Goal: Task Accomplishment & Management: Manage account settings

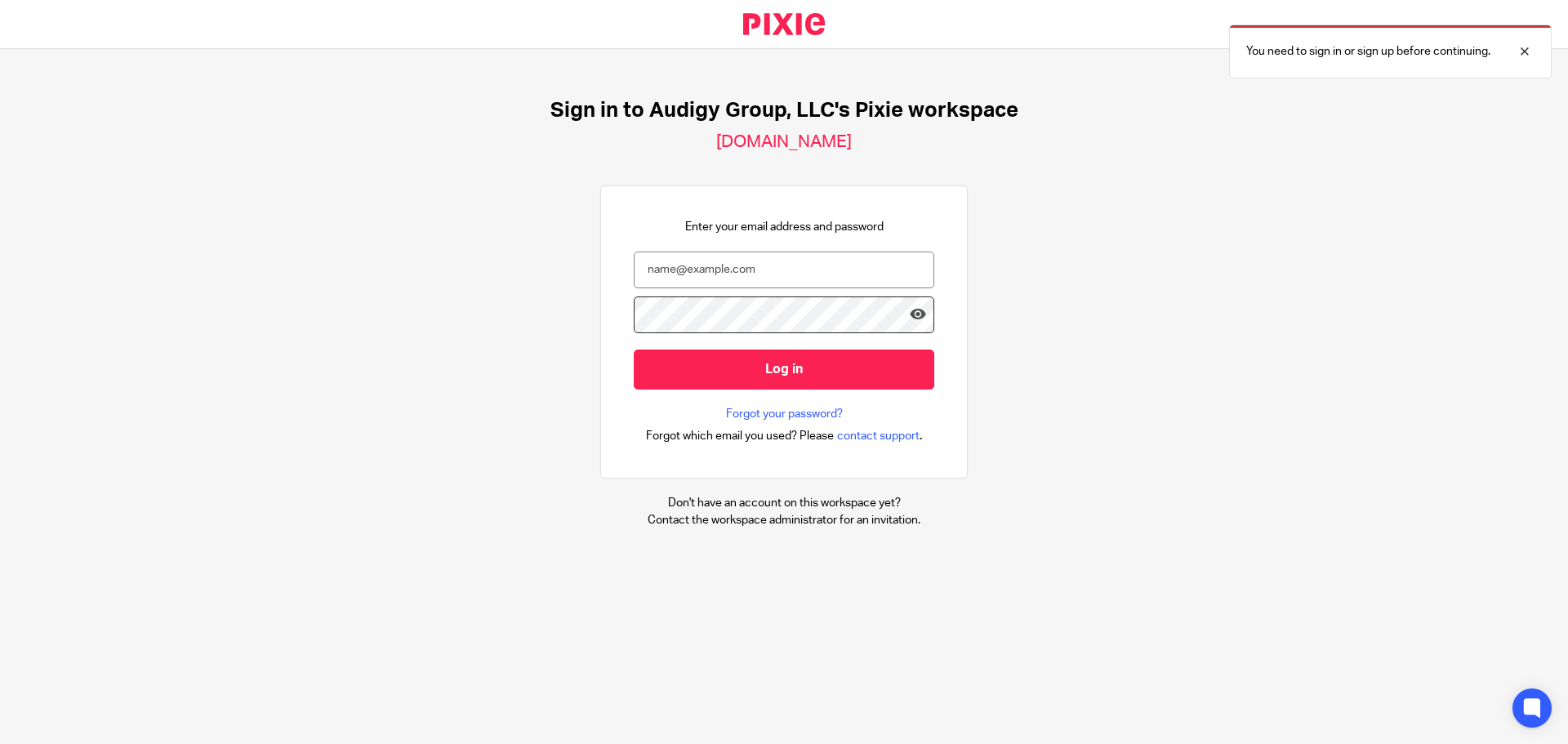
type input "nkelsang@audigy.com"
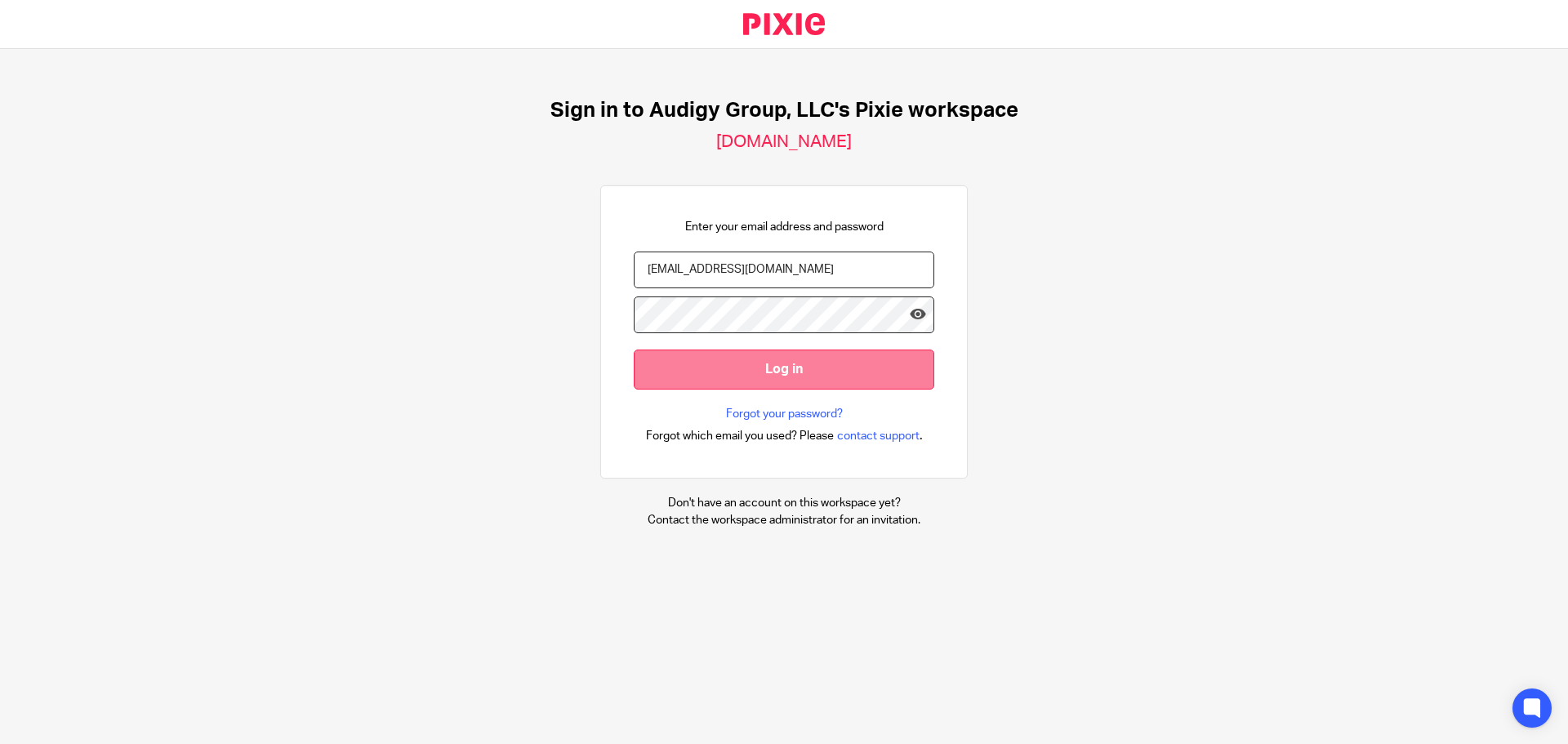
click at [727, 370] on input "Log in" at bounding box center [784, 369] width 301 height 40
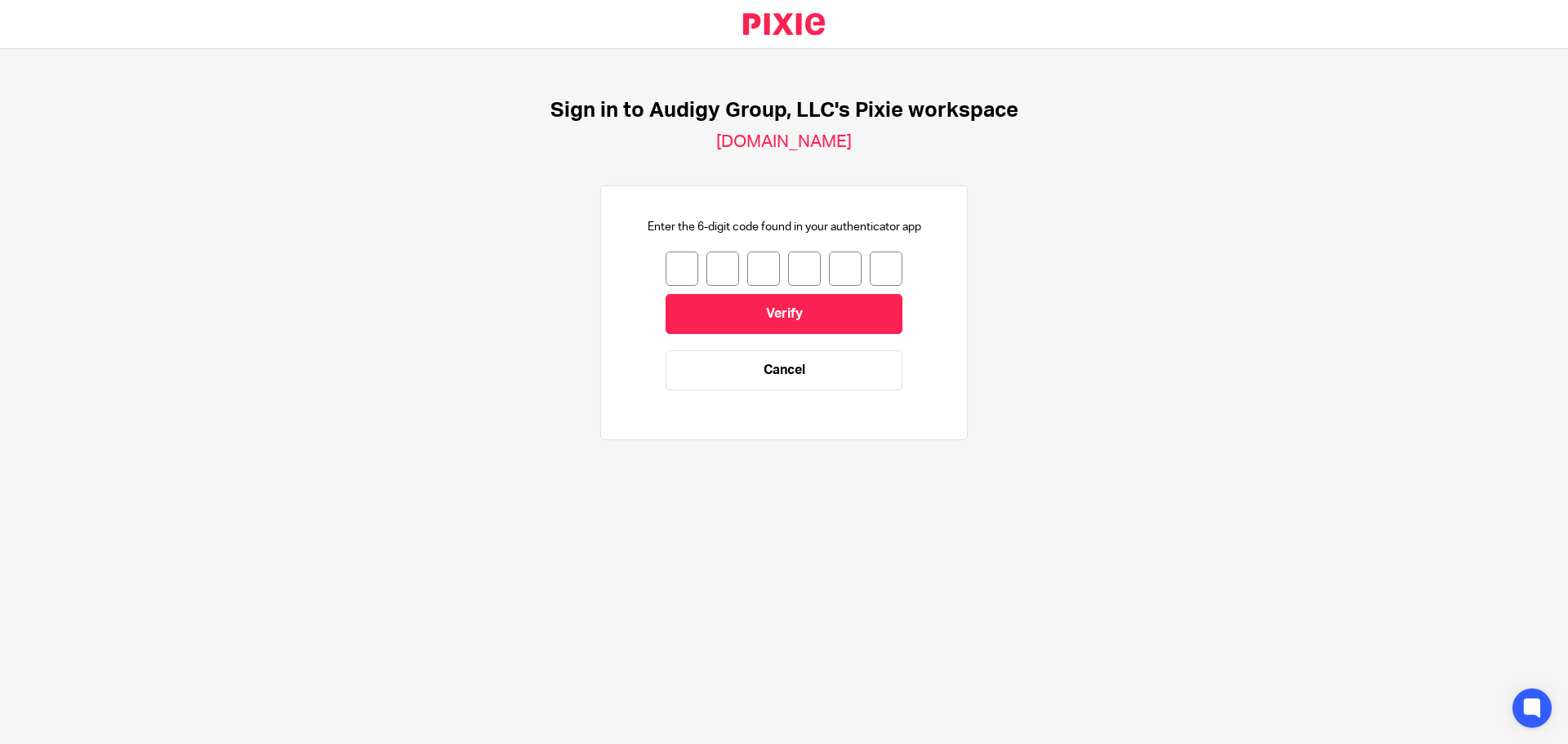
click at [675, 276] on input "number" at bounding box center [681, 268] width 33 height 34
type input "3"
type input "1"
type input "7"
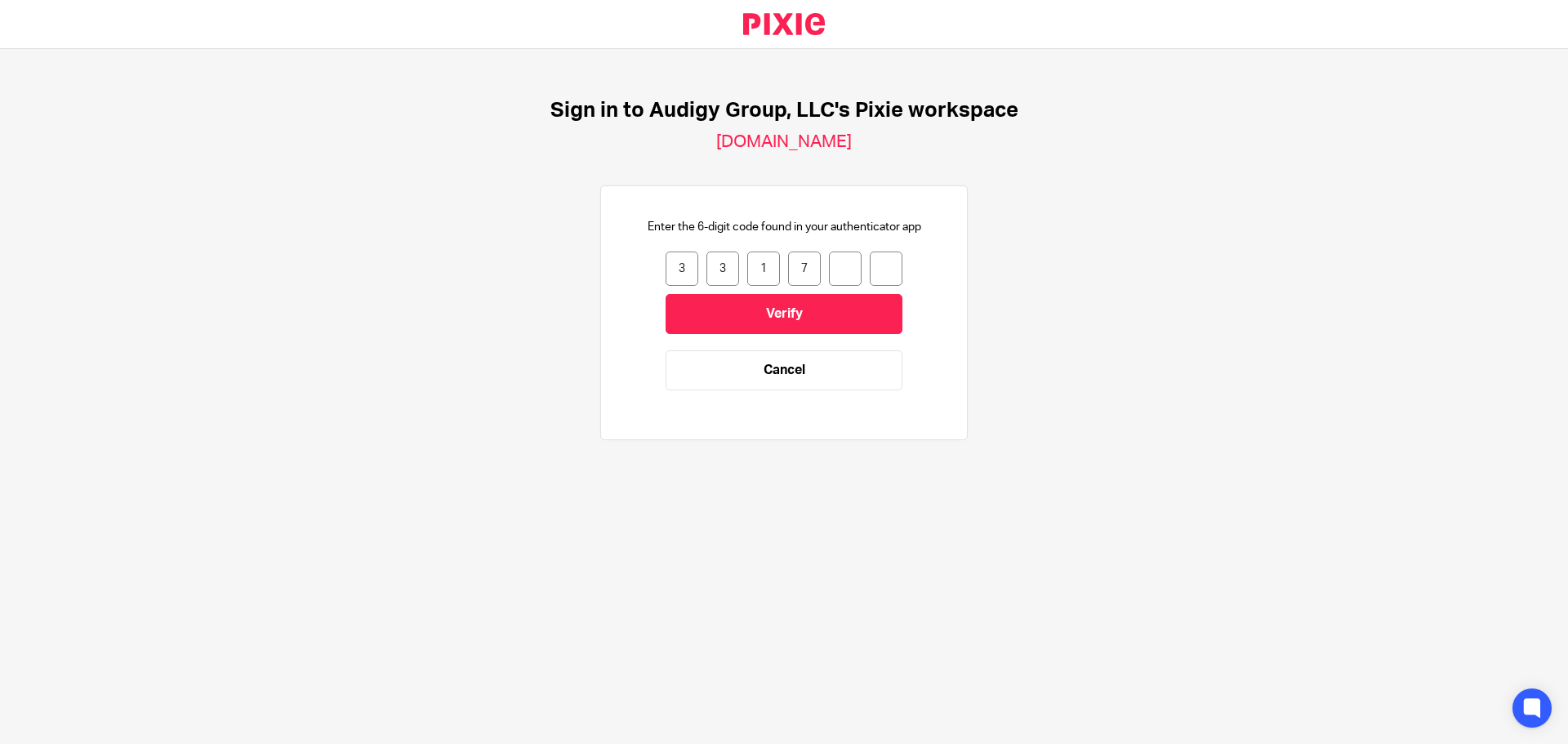
type input "0"
type input "6"
click at [837, 316] on input "Verify" at bounding box center [784, 314] width 237 height 40
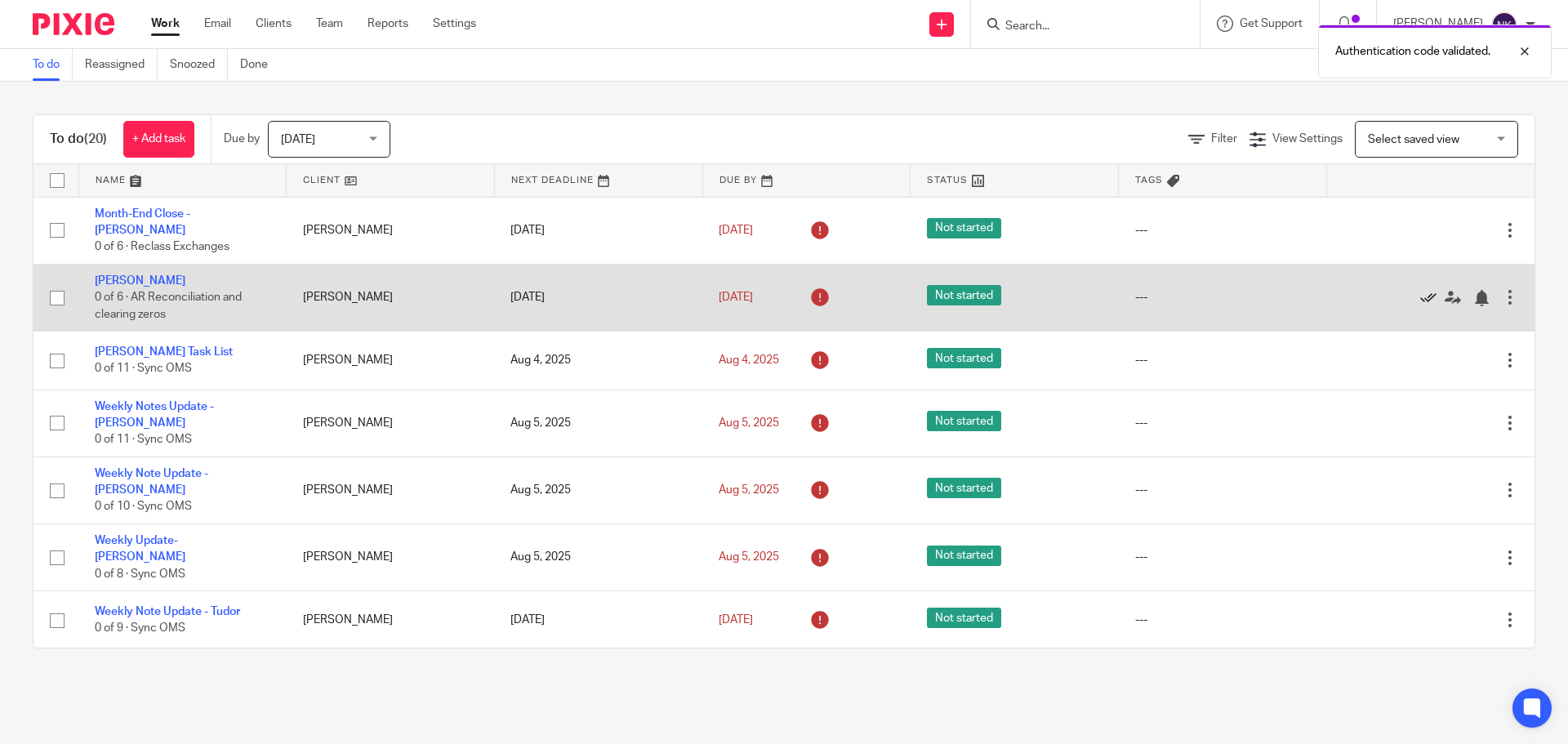
click at [1421, 290] on icon at bounding box center [1428, 297] width 16 height 16
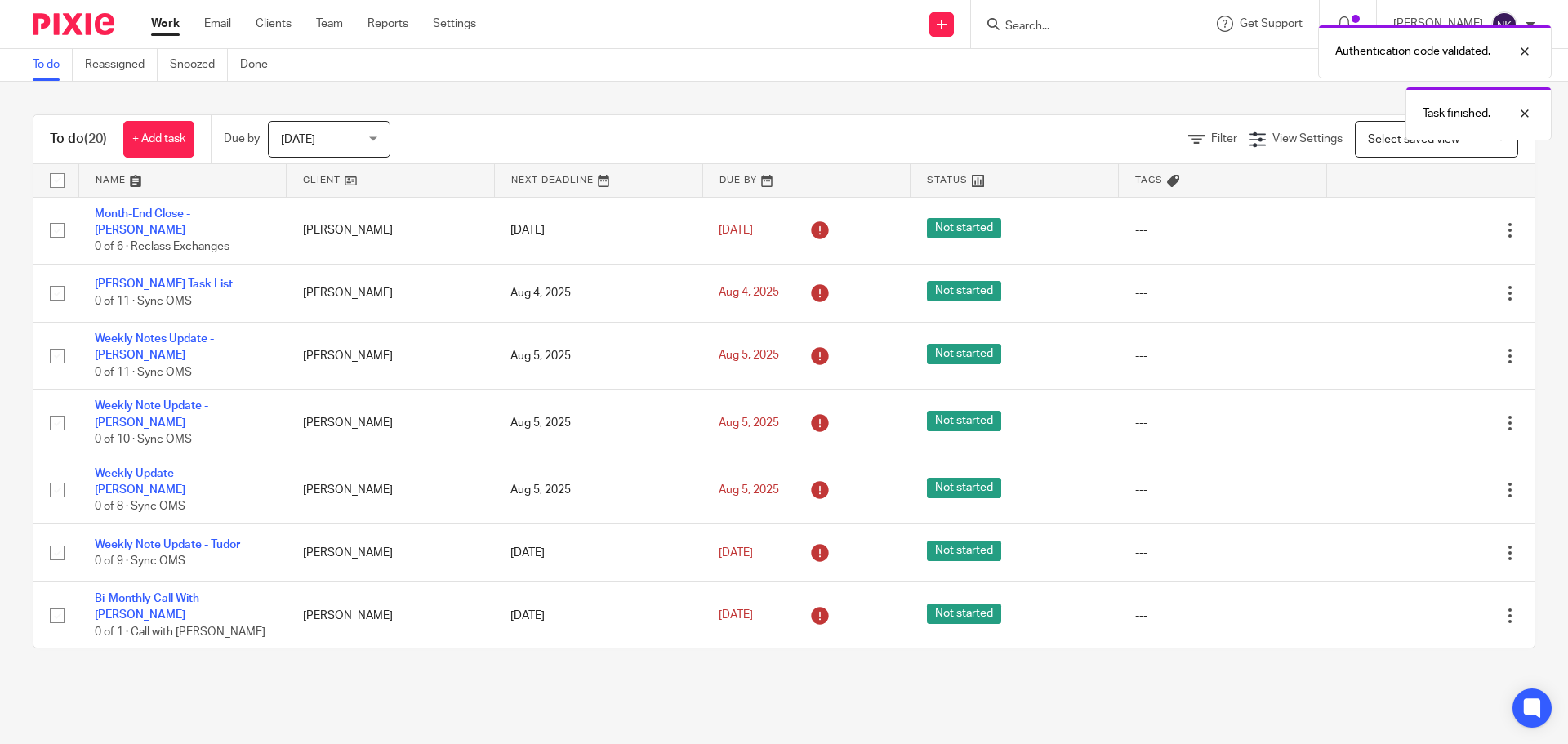
click at [1421, 288] on icon at bounding box center [1428, 292] width 16 height 16
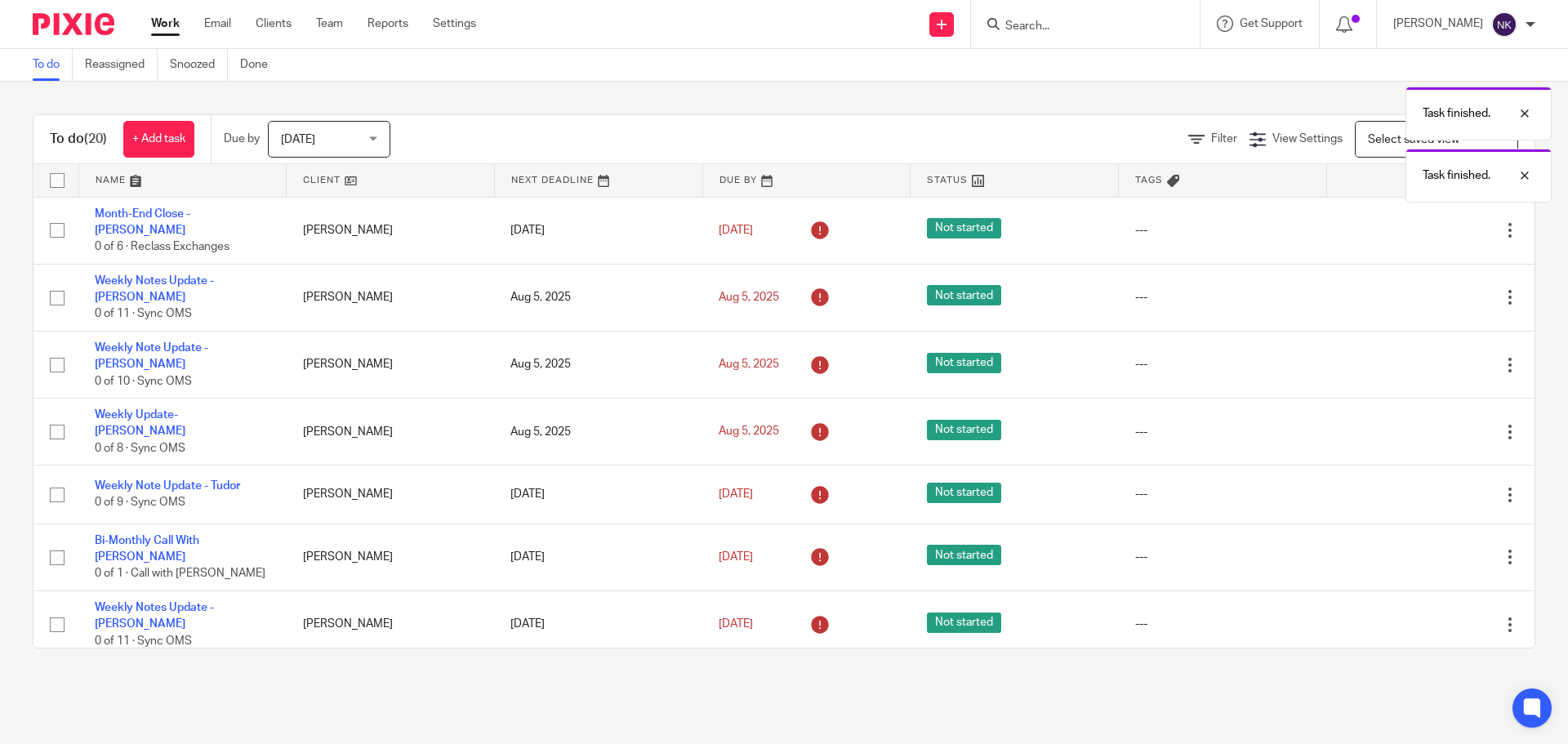
click at [1421, 290] on icon at bounding box center [1428, 297] width 16 height 16
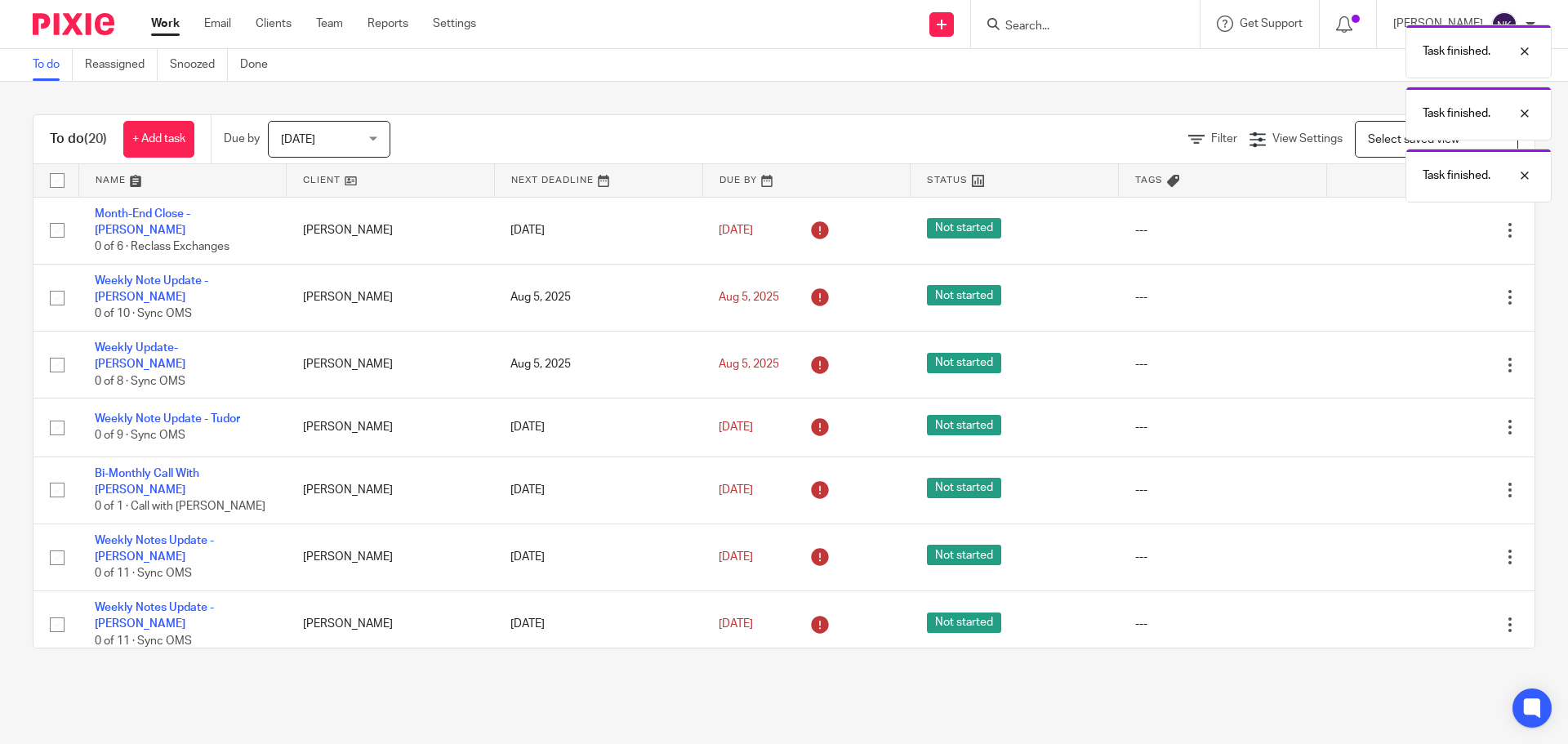
click at [1421, 290] on icon at bounding box center [1428, 297] width 16 height 16
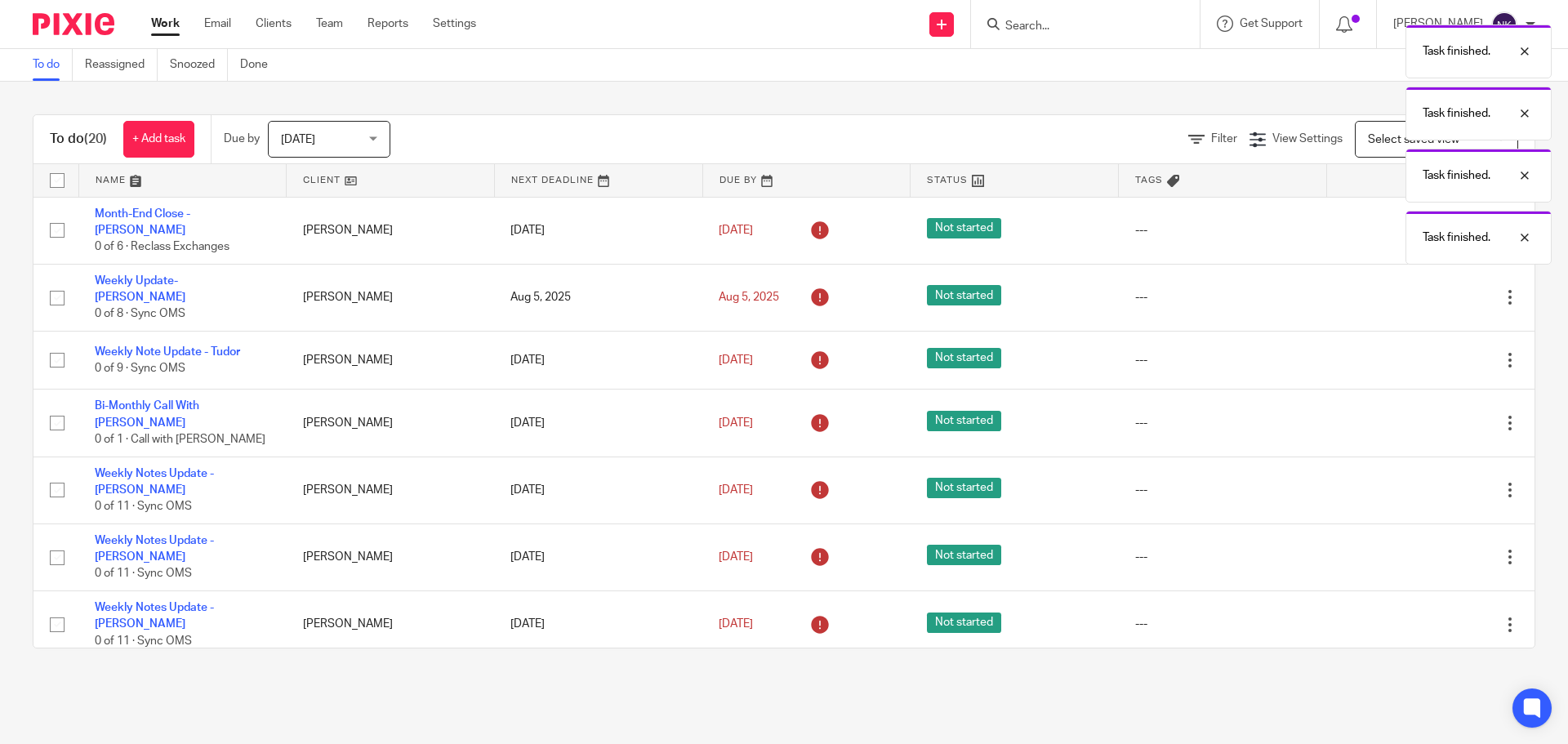
click at [1421, 290] on icon at bounding box center [1428, 297] width 16 height 16
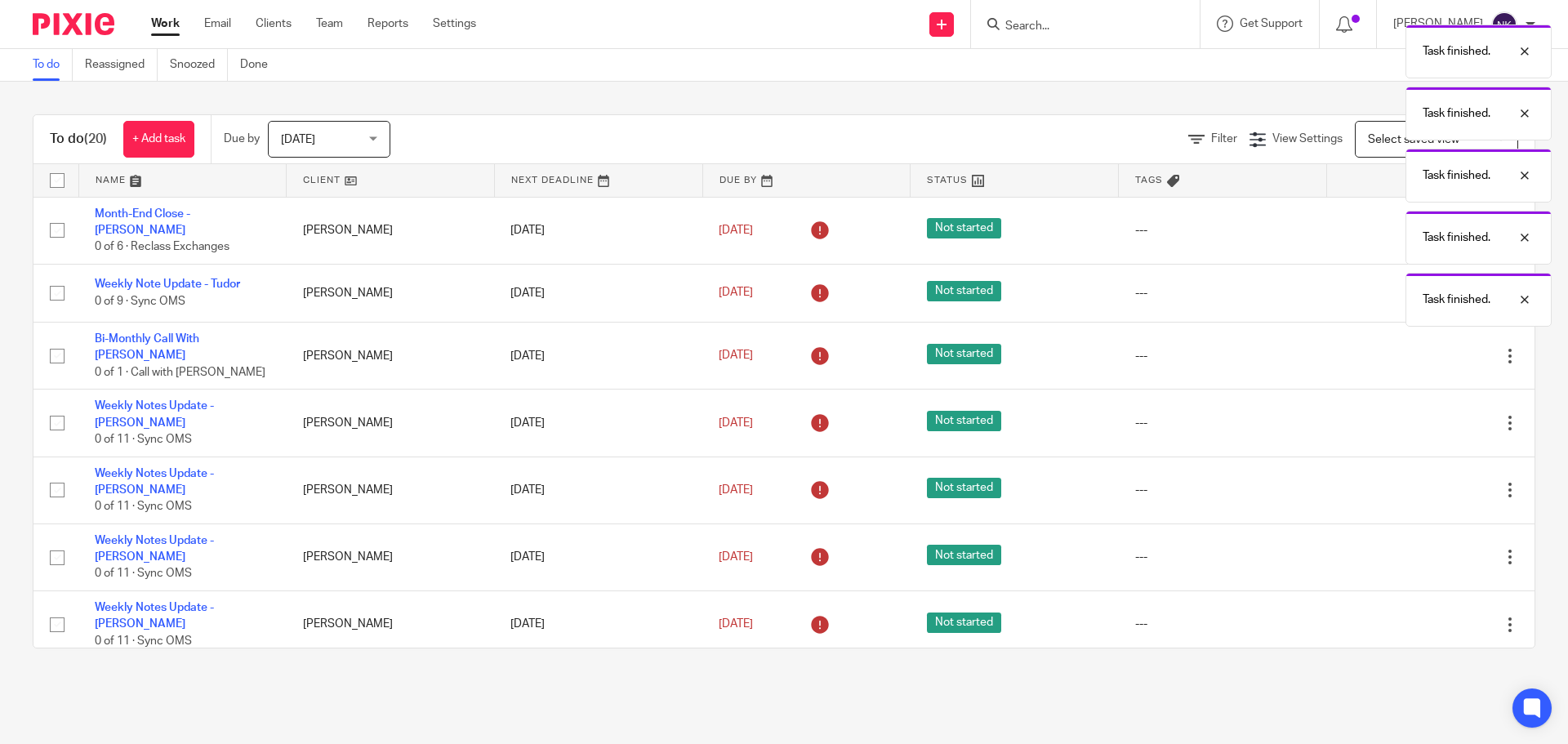
click at [1394, 288] on div "Task finished. Task finished. Task finished. Task finished. Task finished." at bounding box center [1168, 171] width 768 height 310
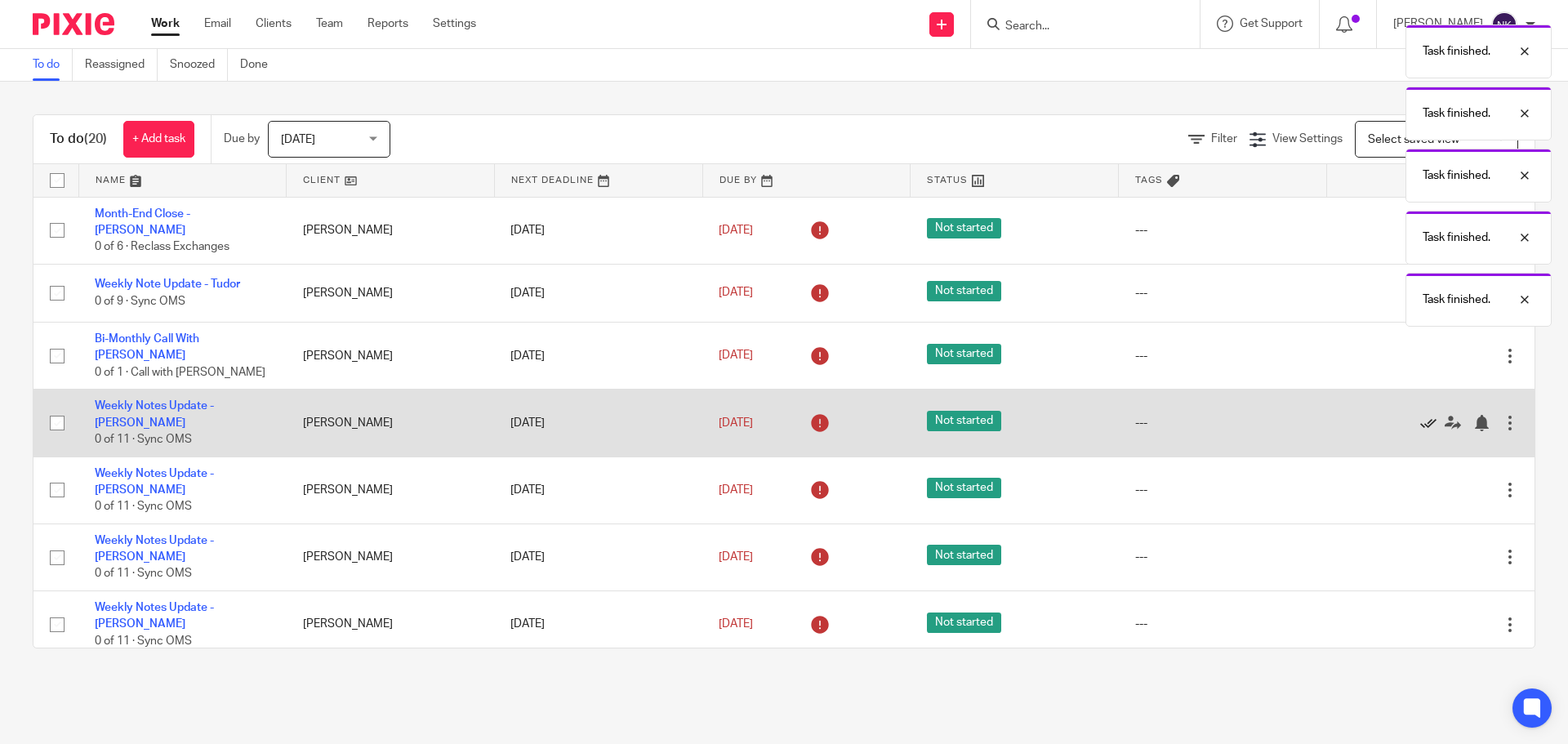
click at [1421, 415] on icon at bounding box center [1428, 422] width 16 height 16
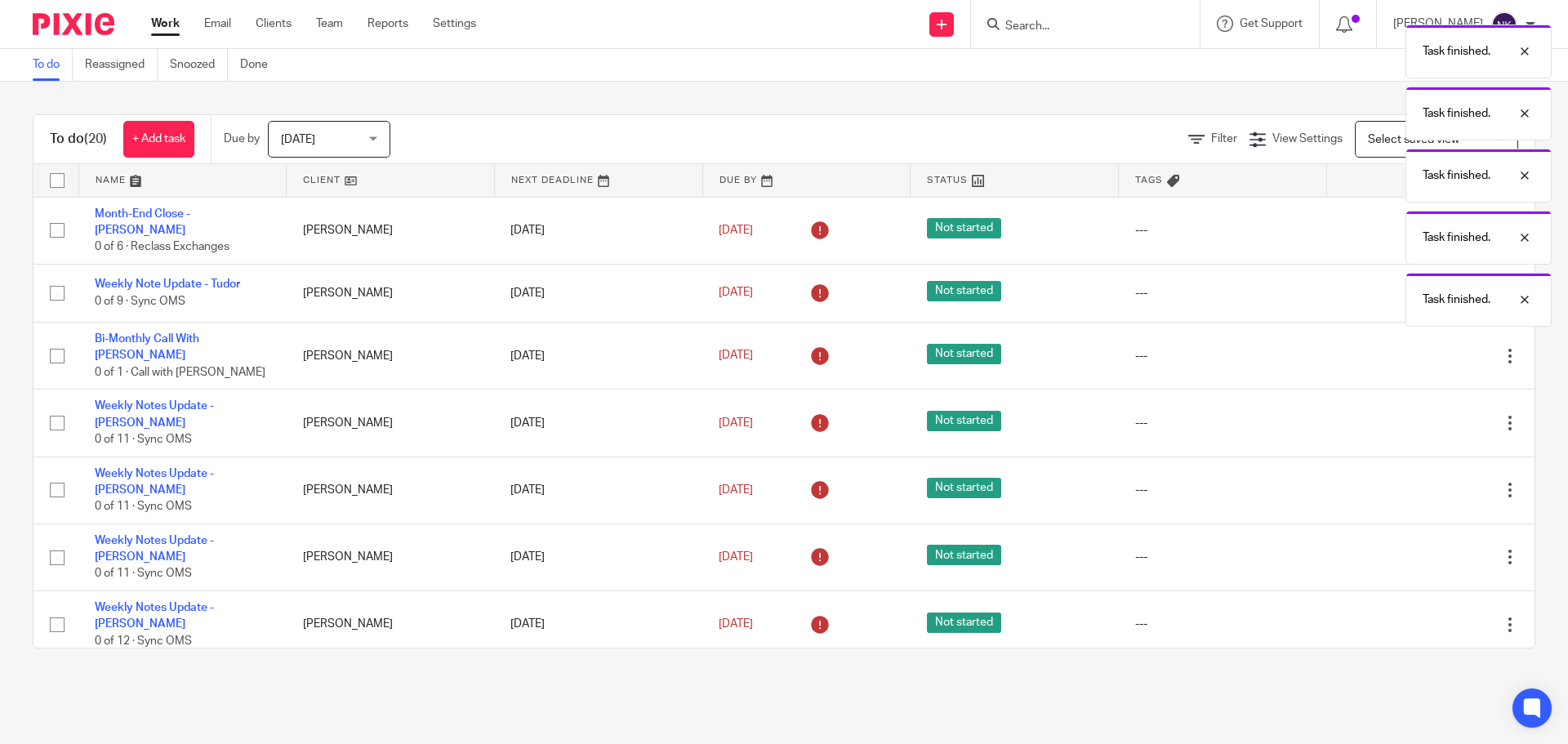
click at [1421, 415] on icon at bounding box center [1428, 422] width 16 height 16
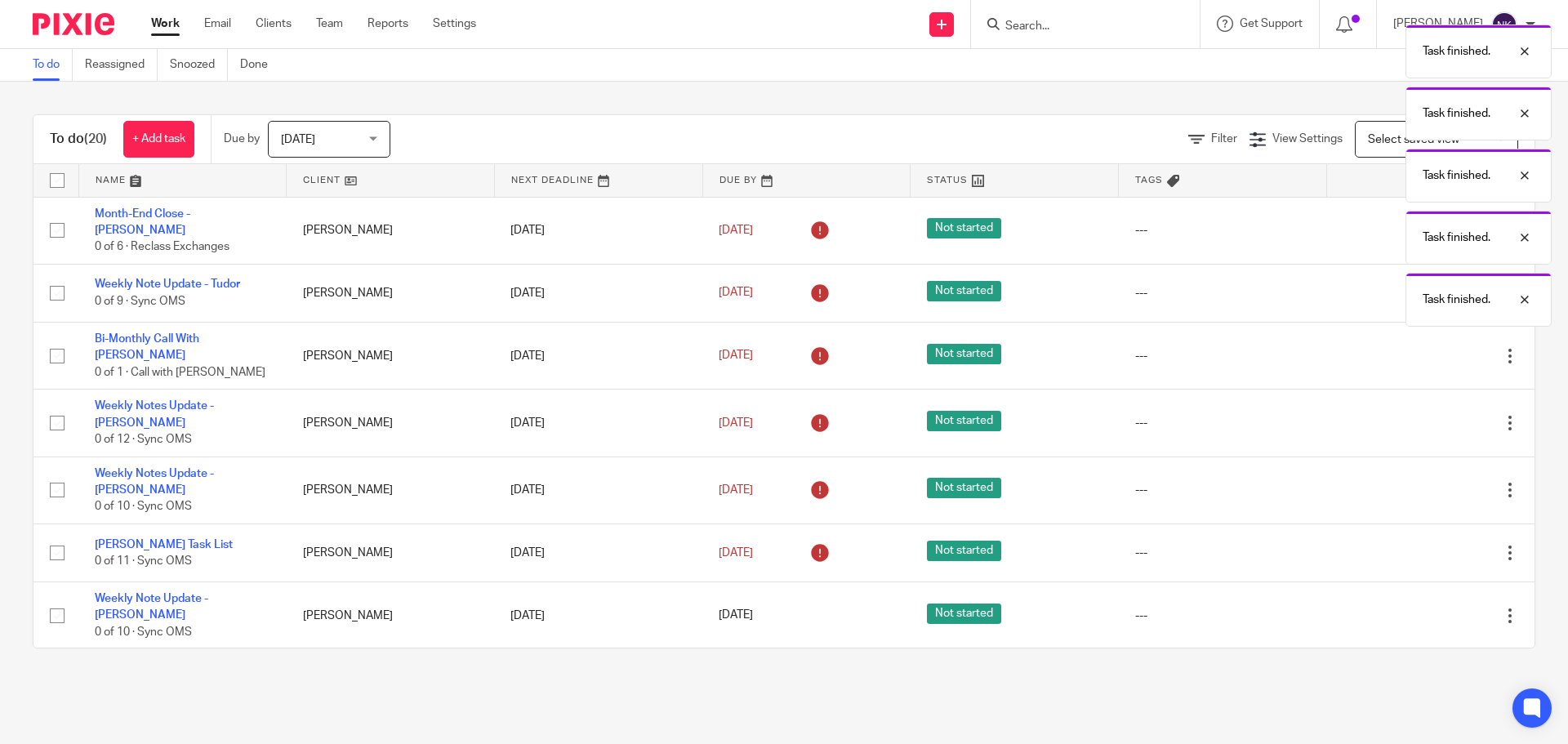
click at [1421, 415] on icon at bounding box center [1428, 422] width 16 height 16
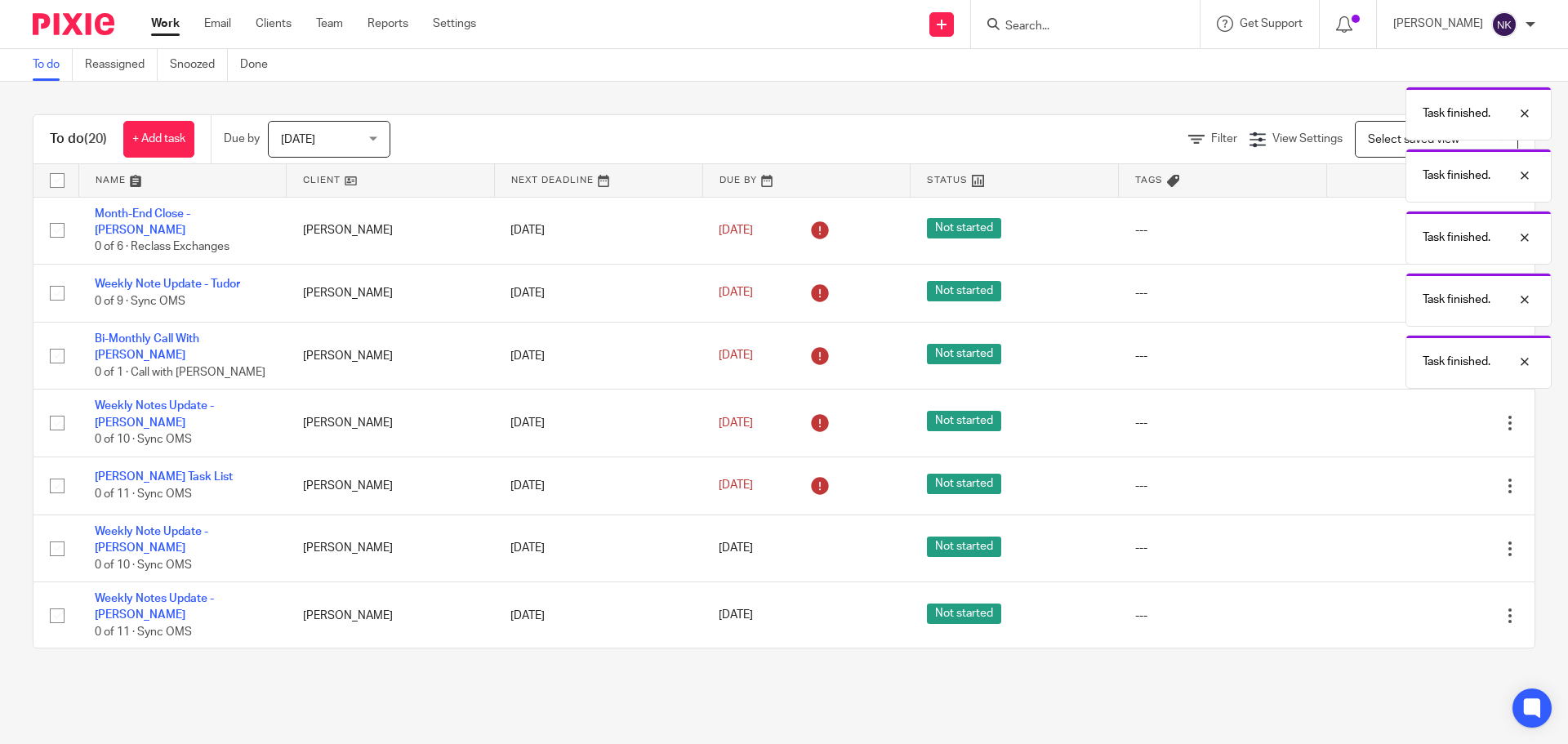
click at [1421, 415] on icon at bounding box center [1428, 422] width 16 height 16
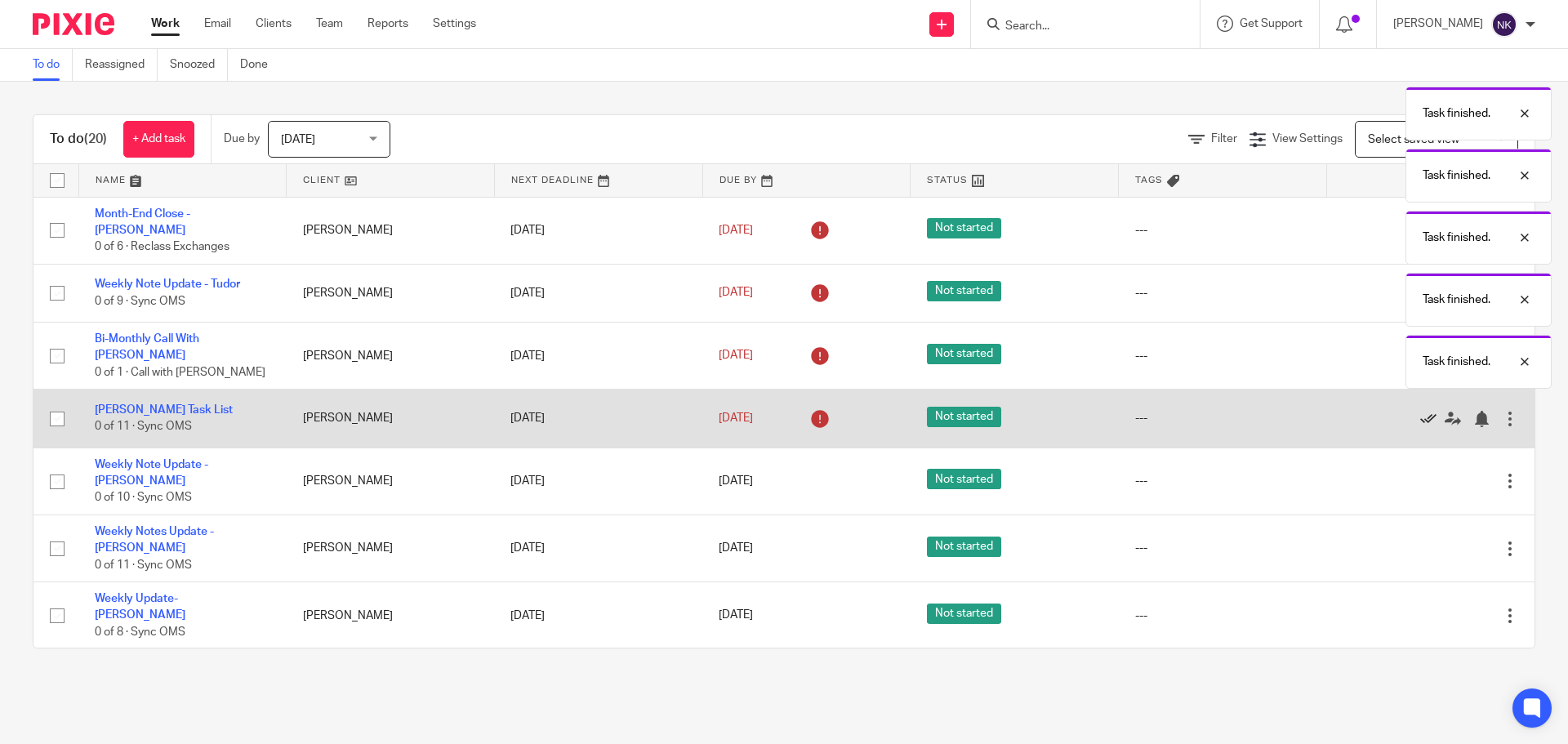
click at [1421, 411] on icon at bounding box center [1428, 418] width 16 height 16
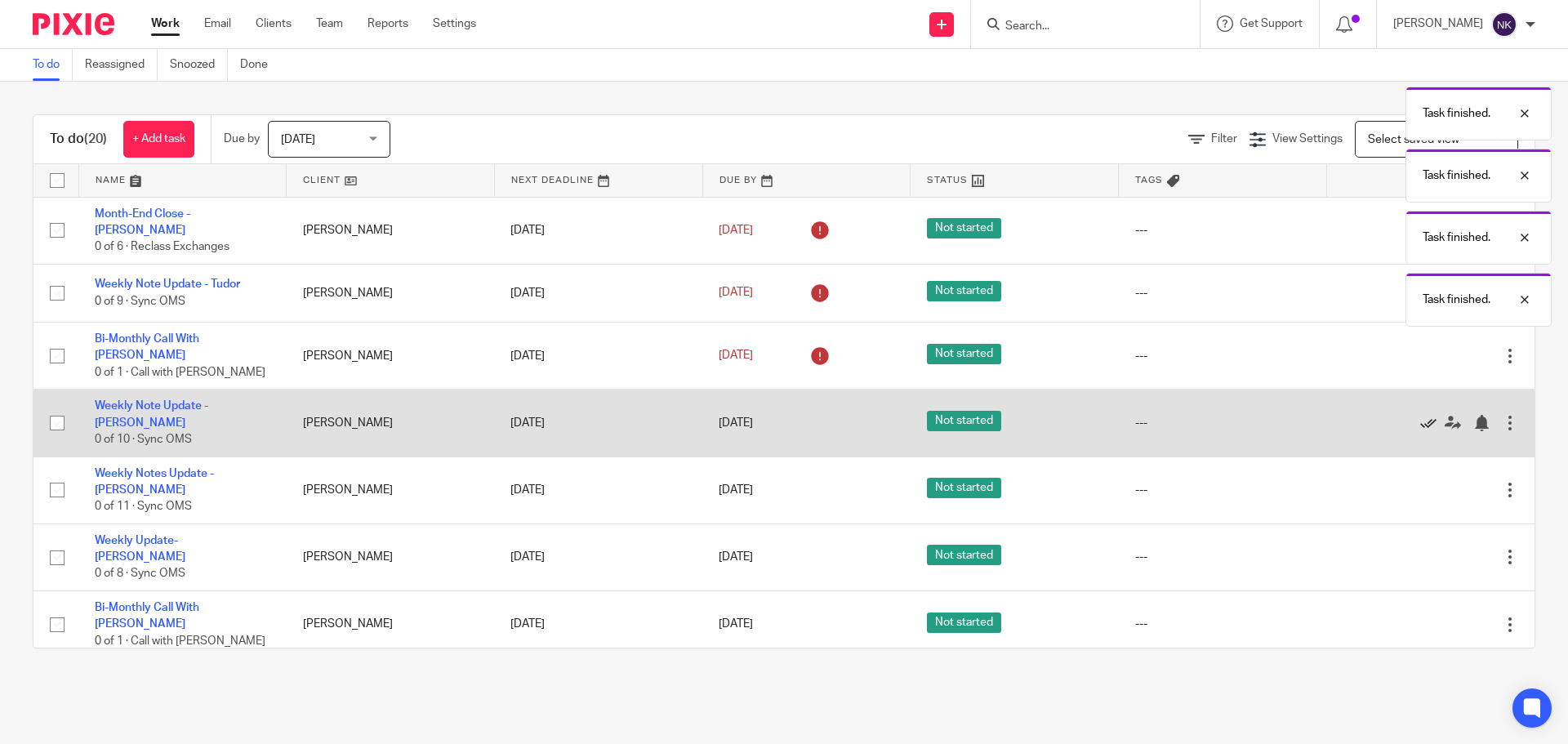
click at [1421, 415] on icon at bounding box center [1428, 422] width 16 height 16
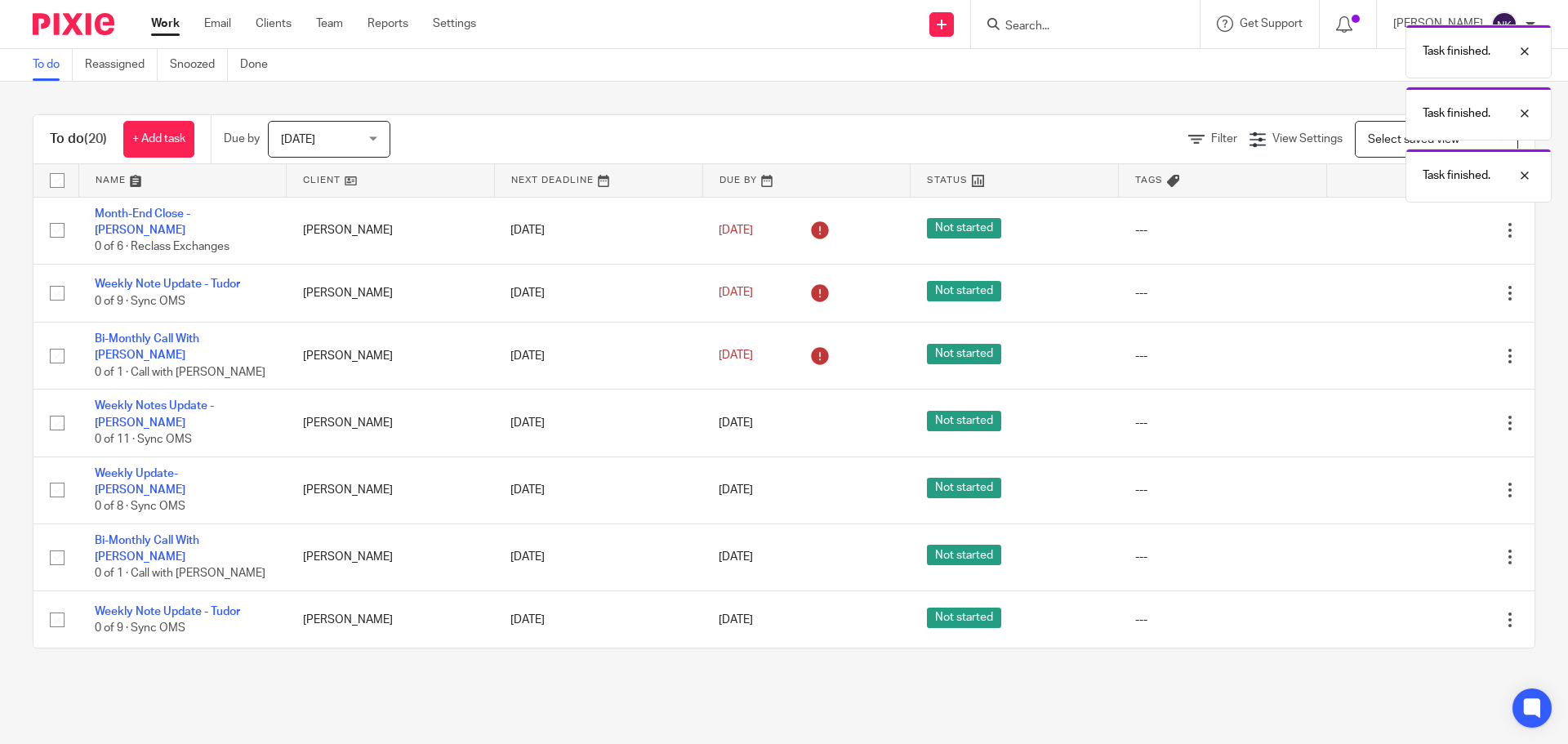
click at [1387, 415] on div at bounding box center [1422, 422] width 159 height 16
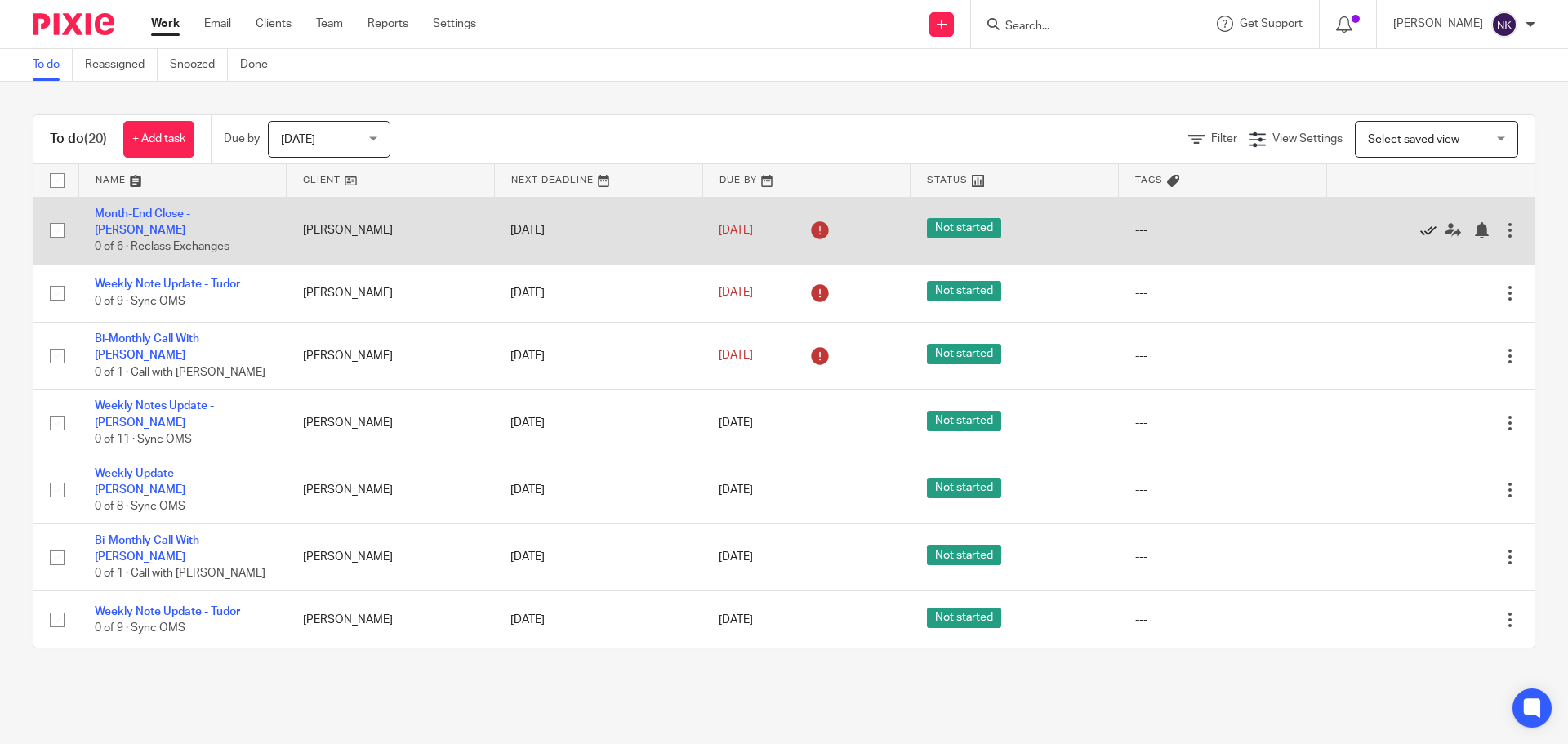
click at [1421, 228] on icon at bounding box center [1428, 230] width 16 height 16
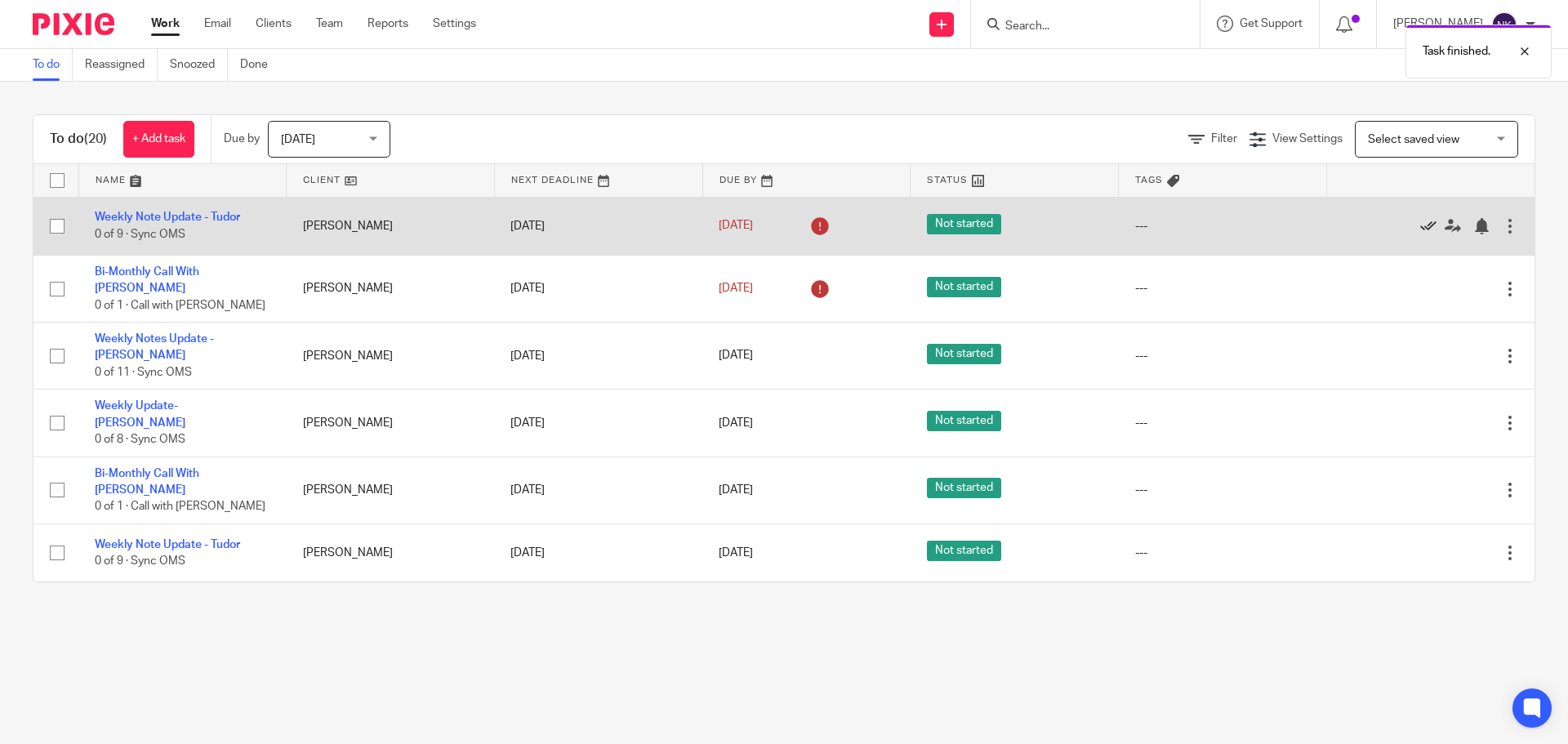
click at [1421, 227] on icon at bounding box center [1428, 225] width 16 height 16
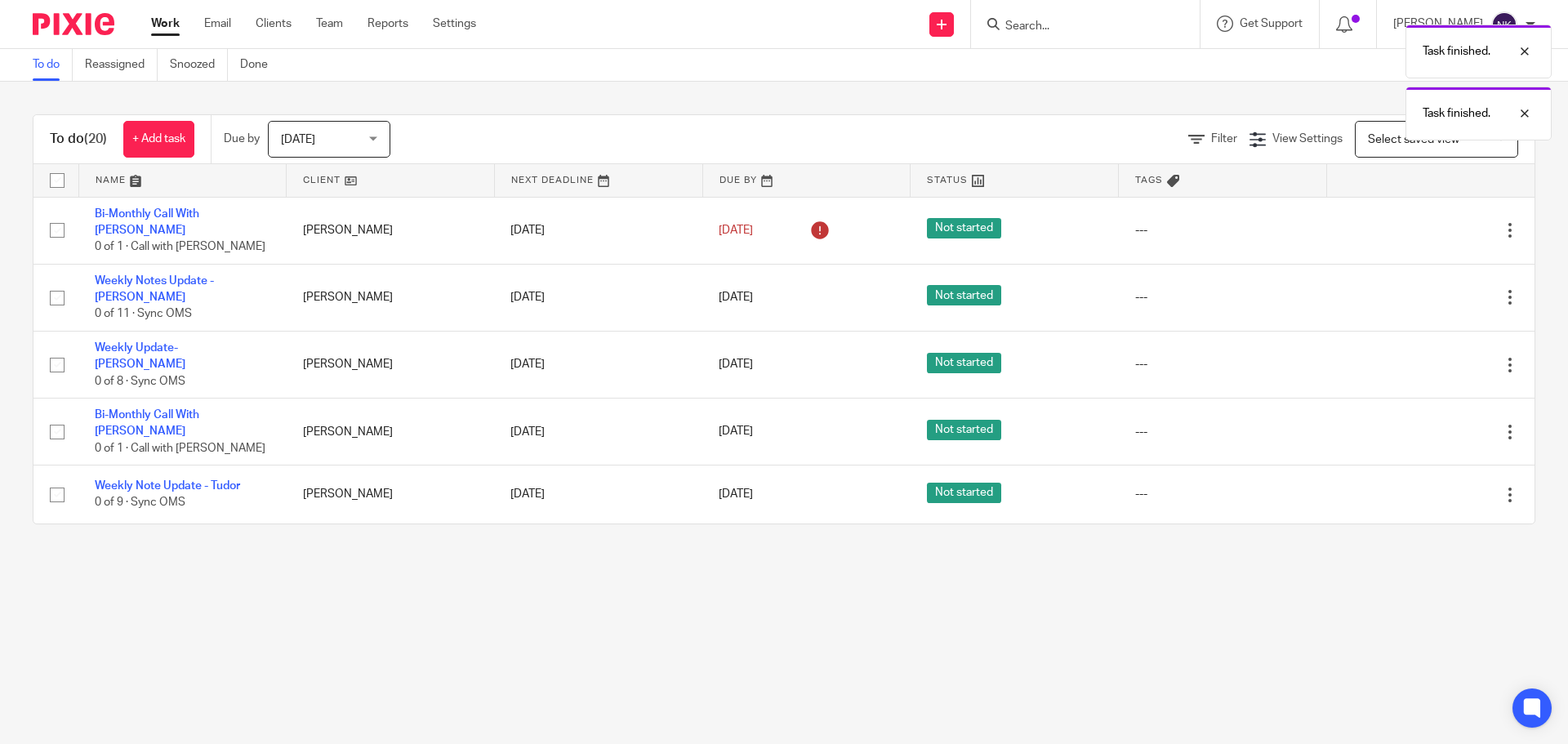
click at [1421, 227] on icon at bounding box center [1428, 230] width 16 height 16
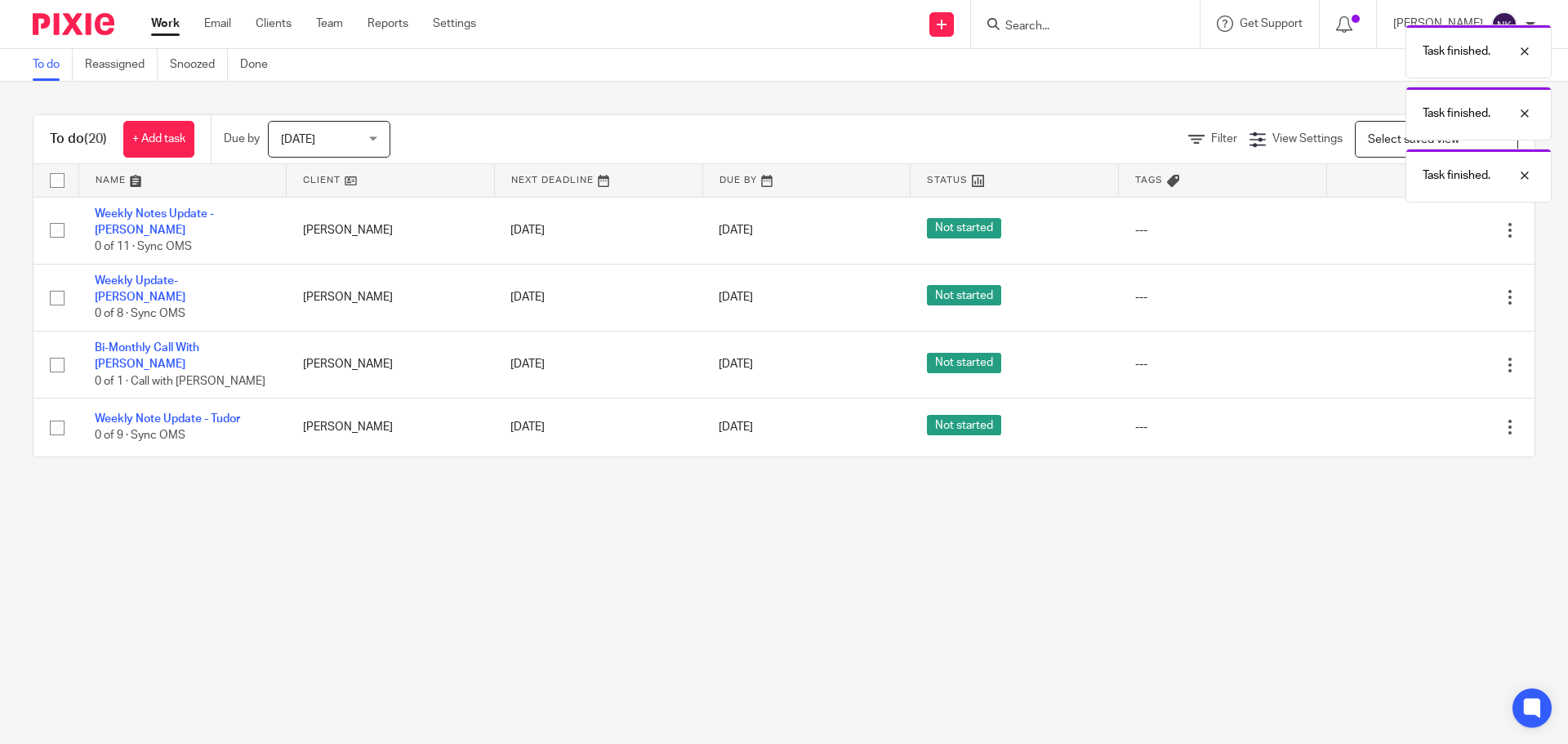
click at [1421, 227] on icon at bounding box center [1428, 230] width 16 height 16
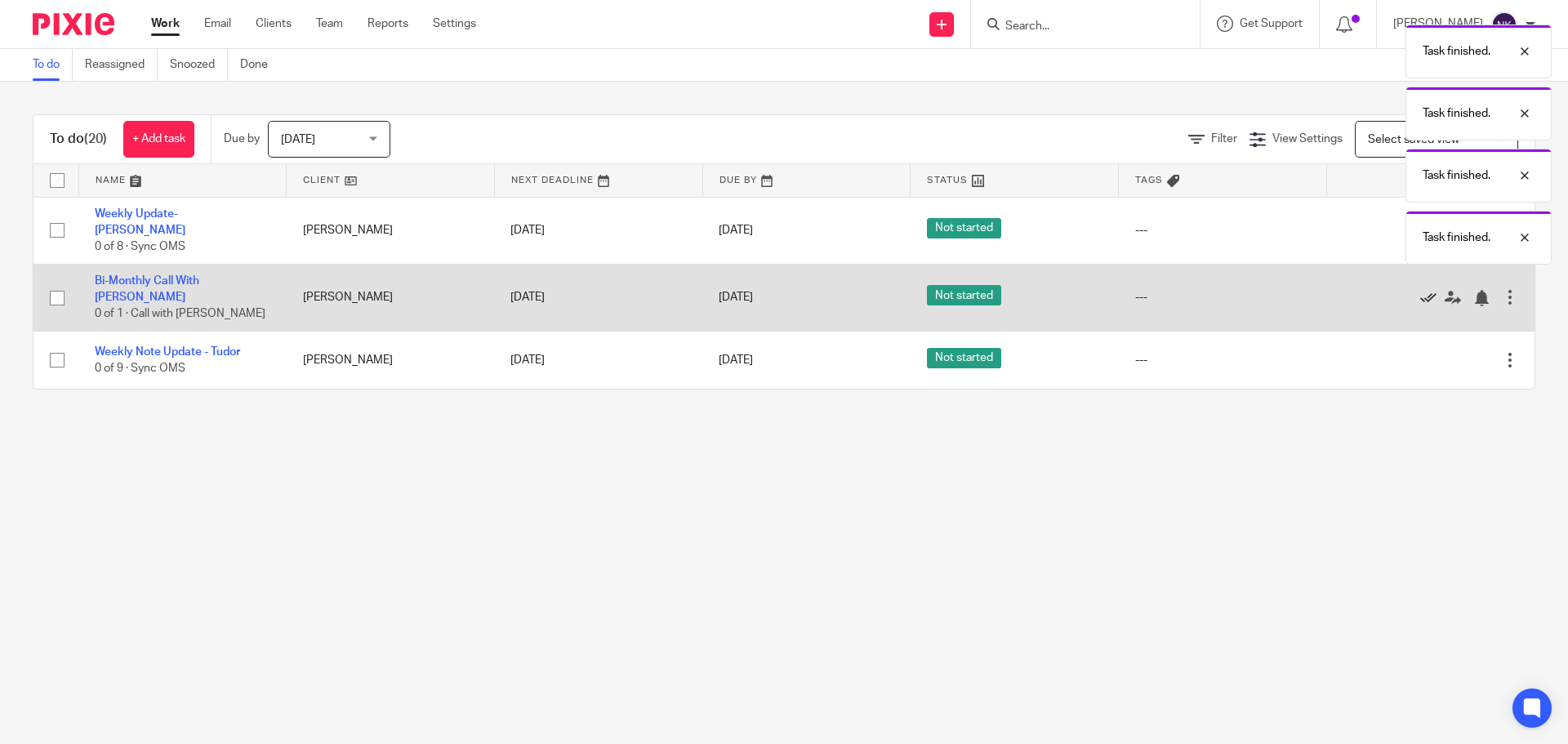
click at [1421, 290] on icon at bounding box center [1428, 297] width 16 height 16
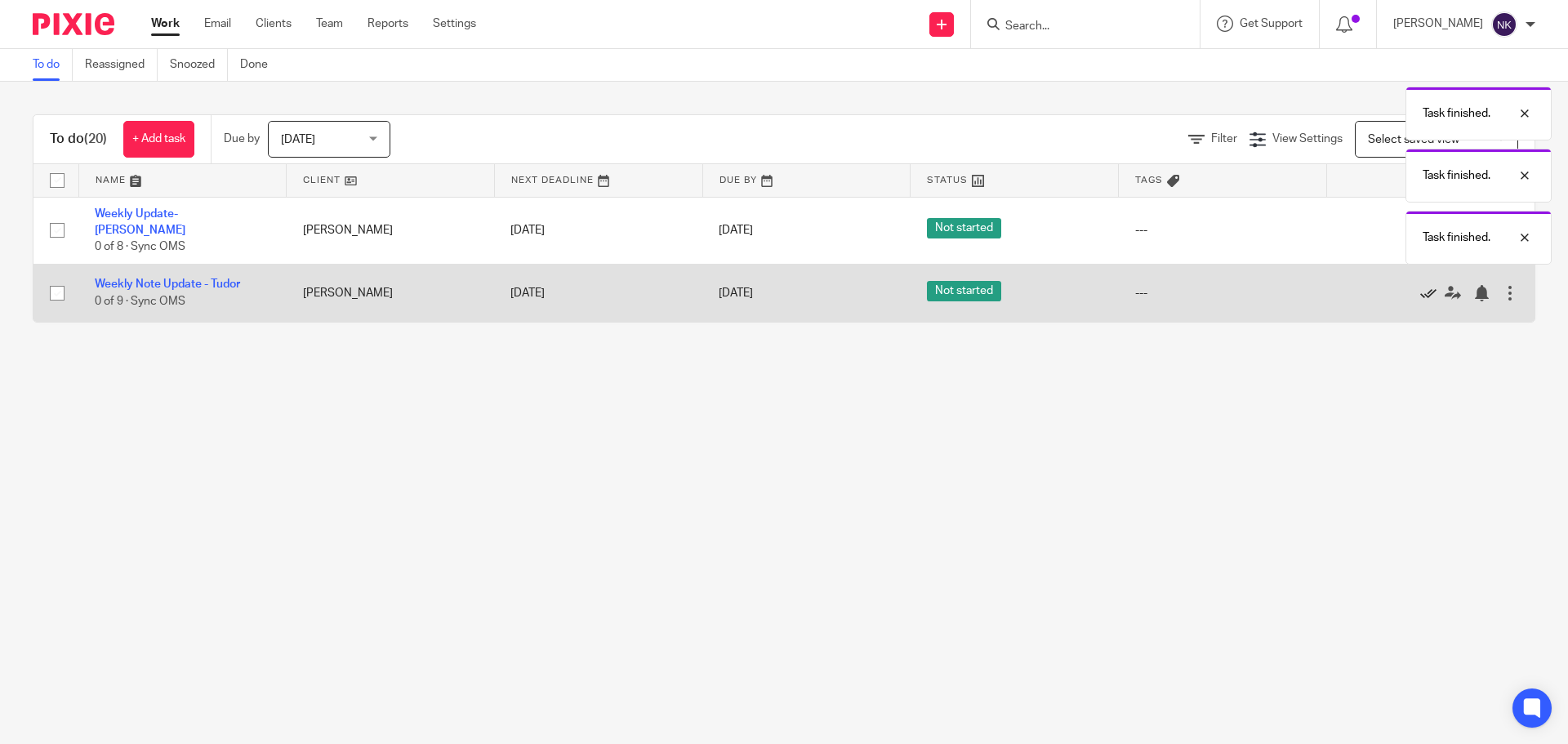
click at [1421, 285] on icon at bounding box center [1428, 292] width 16 height 16
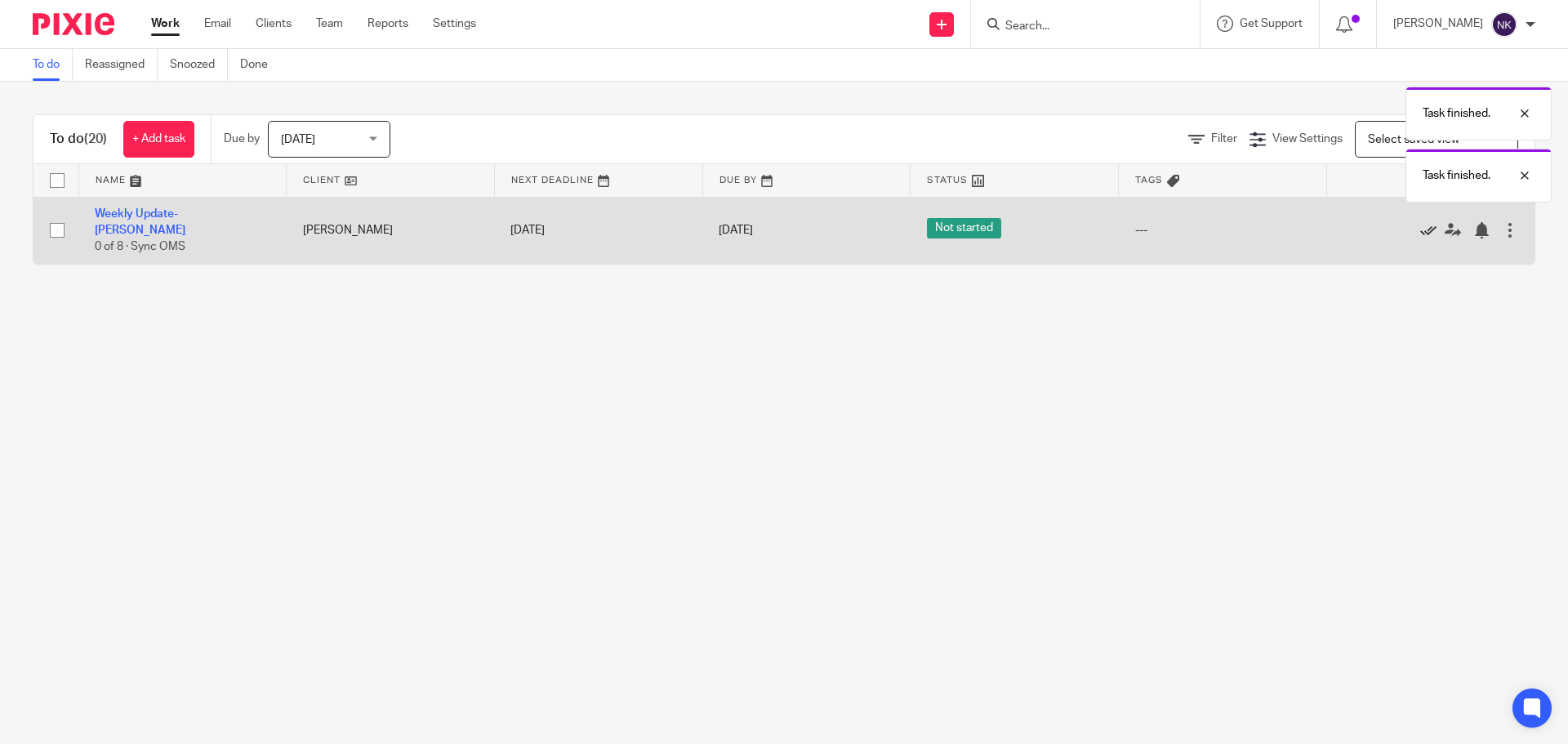
click at [1421, 226] on icon at bounding box center [1428, 230] width 16 height 16
